Goal: Transaction & Acquisition: Book appointment/travel/reservation

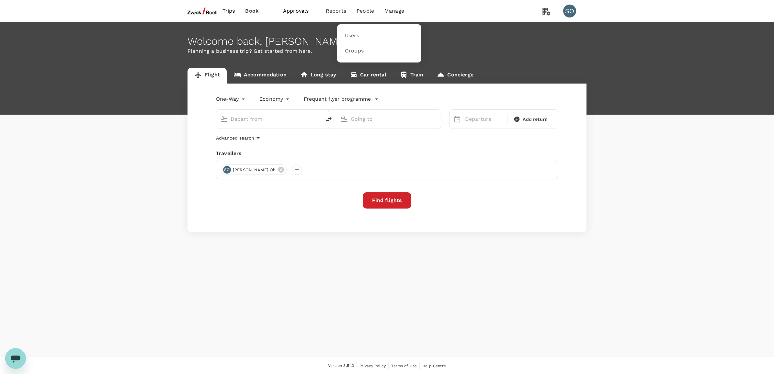
type input "[GEOGRAPHIC_DATA], [GEOGRAPHIC_DATA] (any)"
type input "Singapore Changi (SIN)"
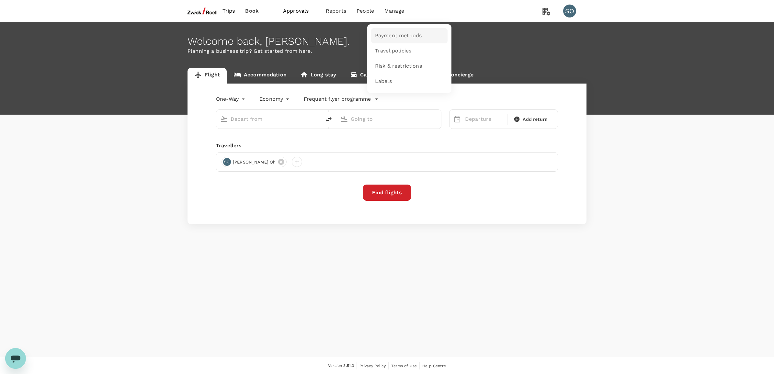
type input "[GEOGRAPHIC_DATA], [GEOGRAPHIC_DATA] (any)"
type input "Singapore Changi (SIN)"
click at [389, 34] on span "Payment methods" at bounding box center [398, 35] width 47 height 7
